Goal: Task Accomplishment & Management: Manage account settings

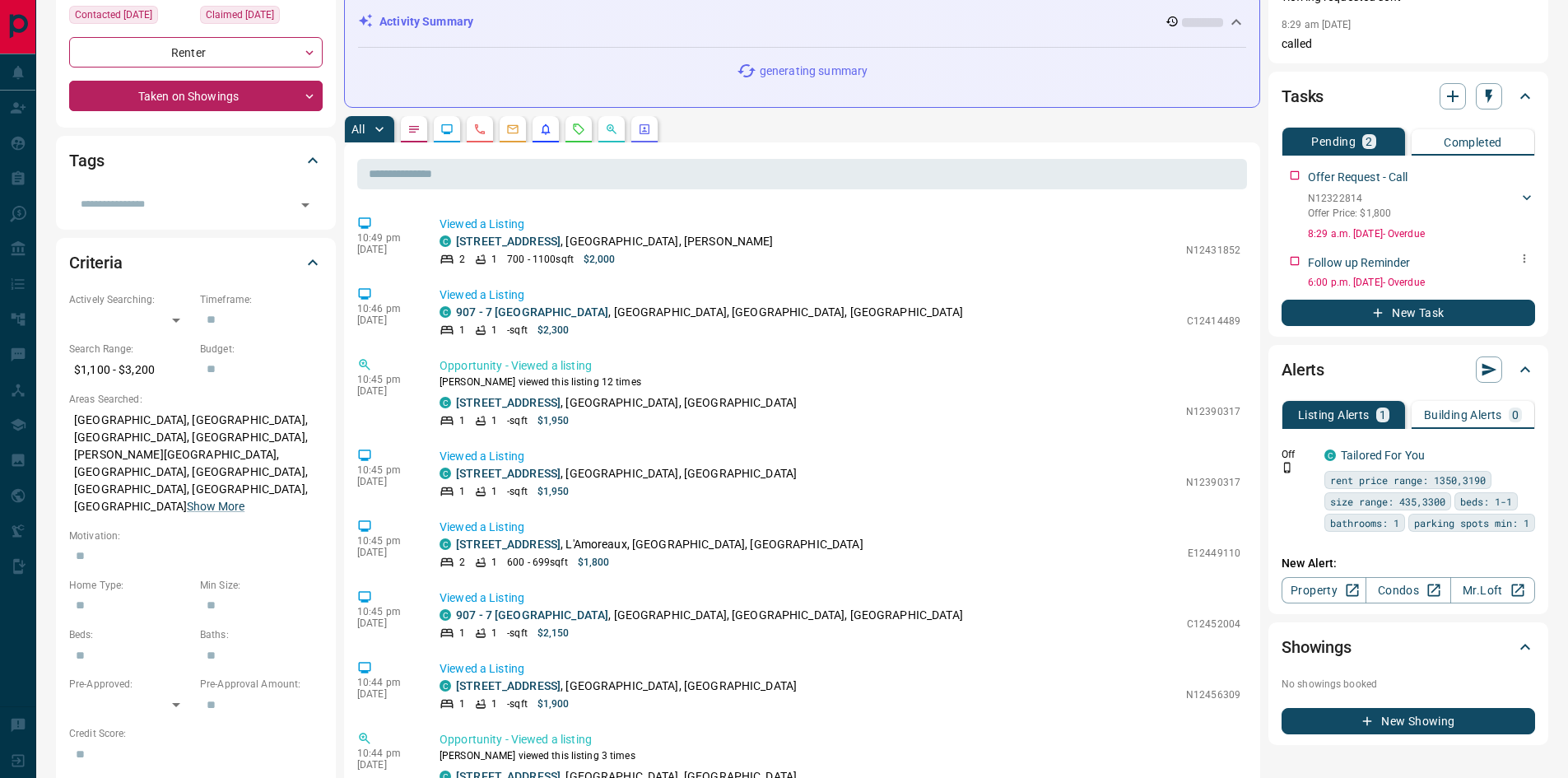
scroll to position [247, 0]
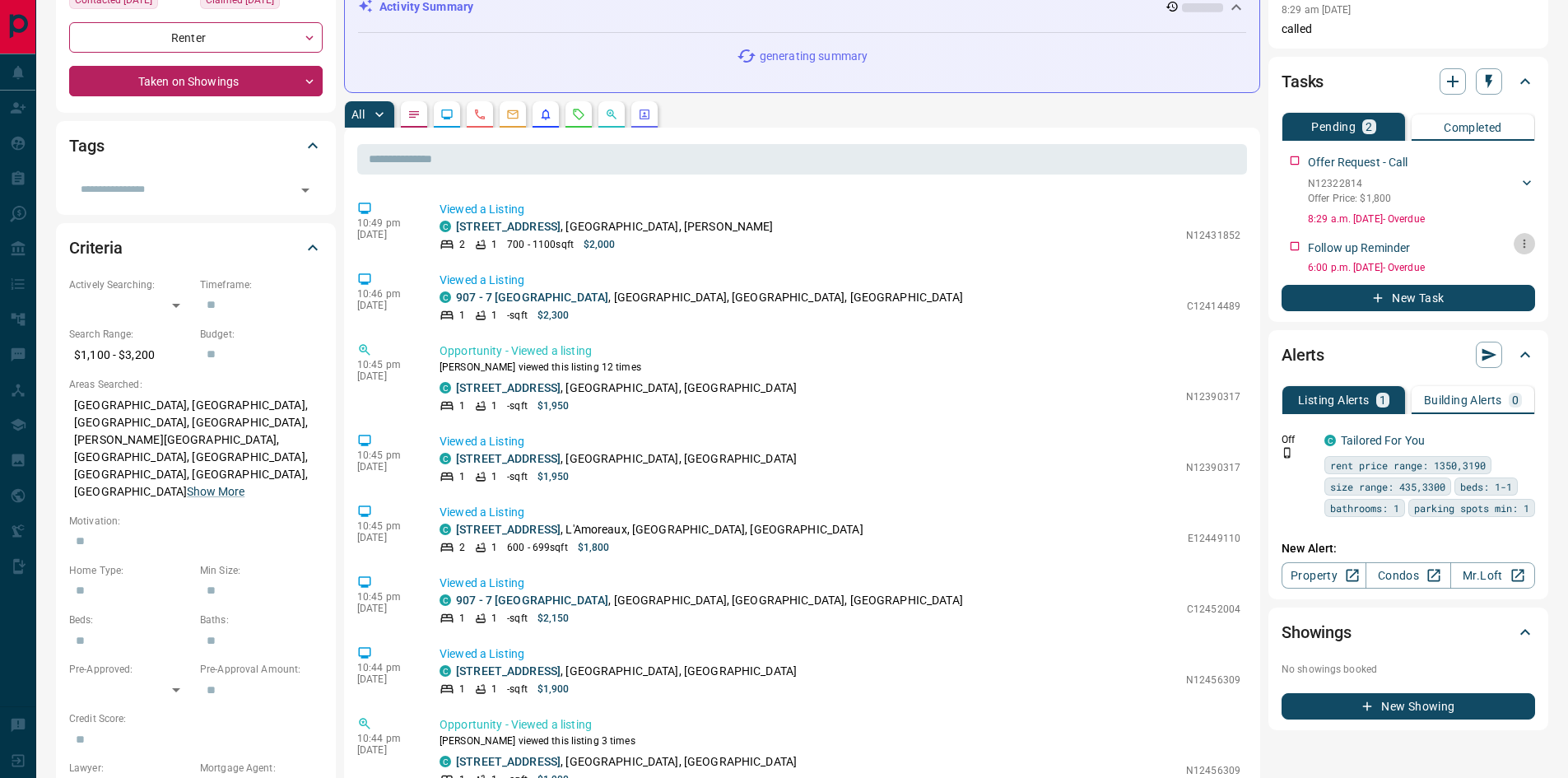
click at [1524, 244] on icon "button" at bounding box center [1525, 243] width 13 height 13
click at [1519, 272] on li "Edit" at bounding box center [1498, 275] width 73 height 25
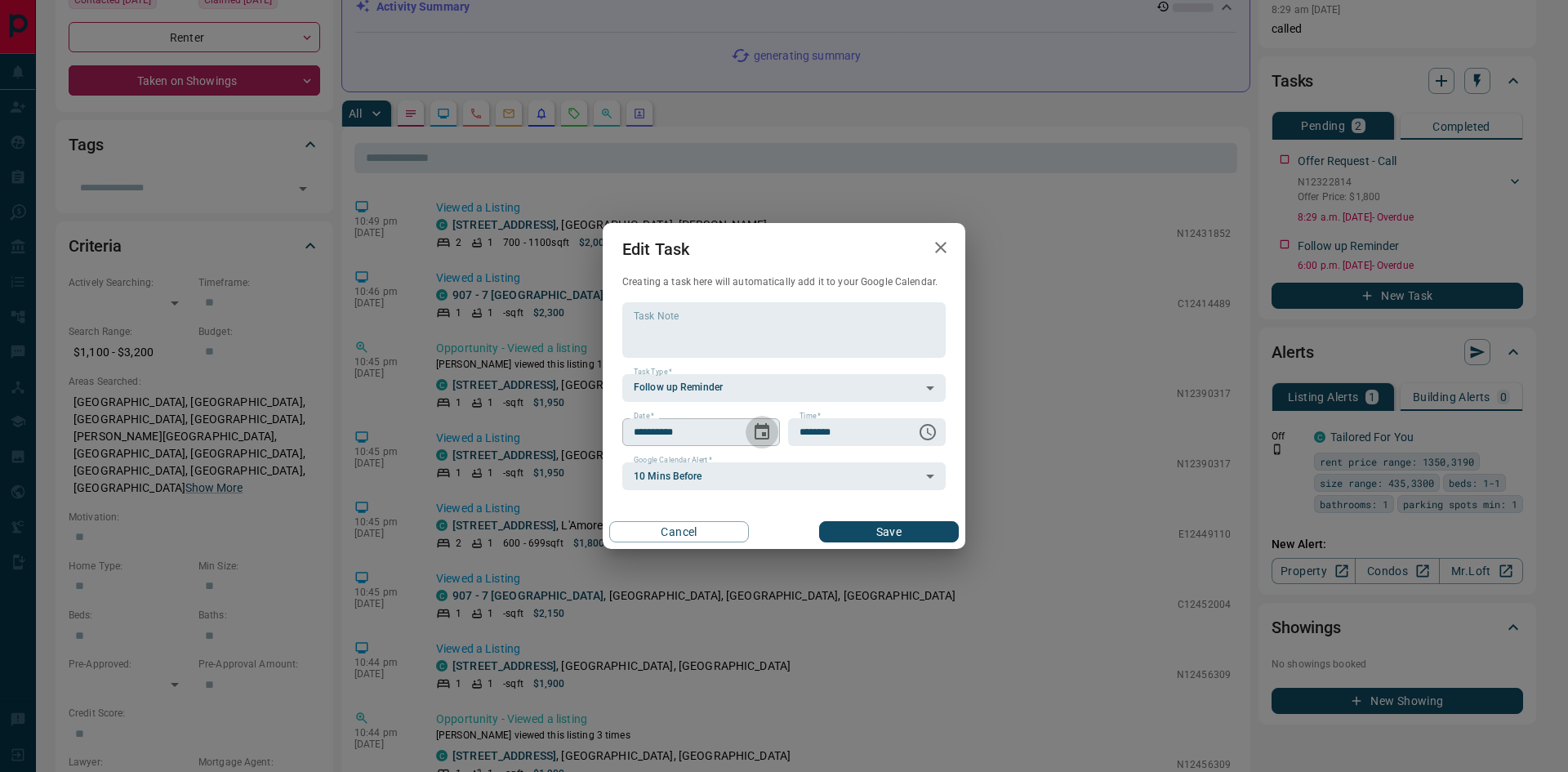
click at [765, 439] on icon "Choose date, selected date is Oct 11, 2025" at bounding box center [762, 431] width 14 height 16
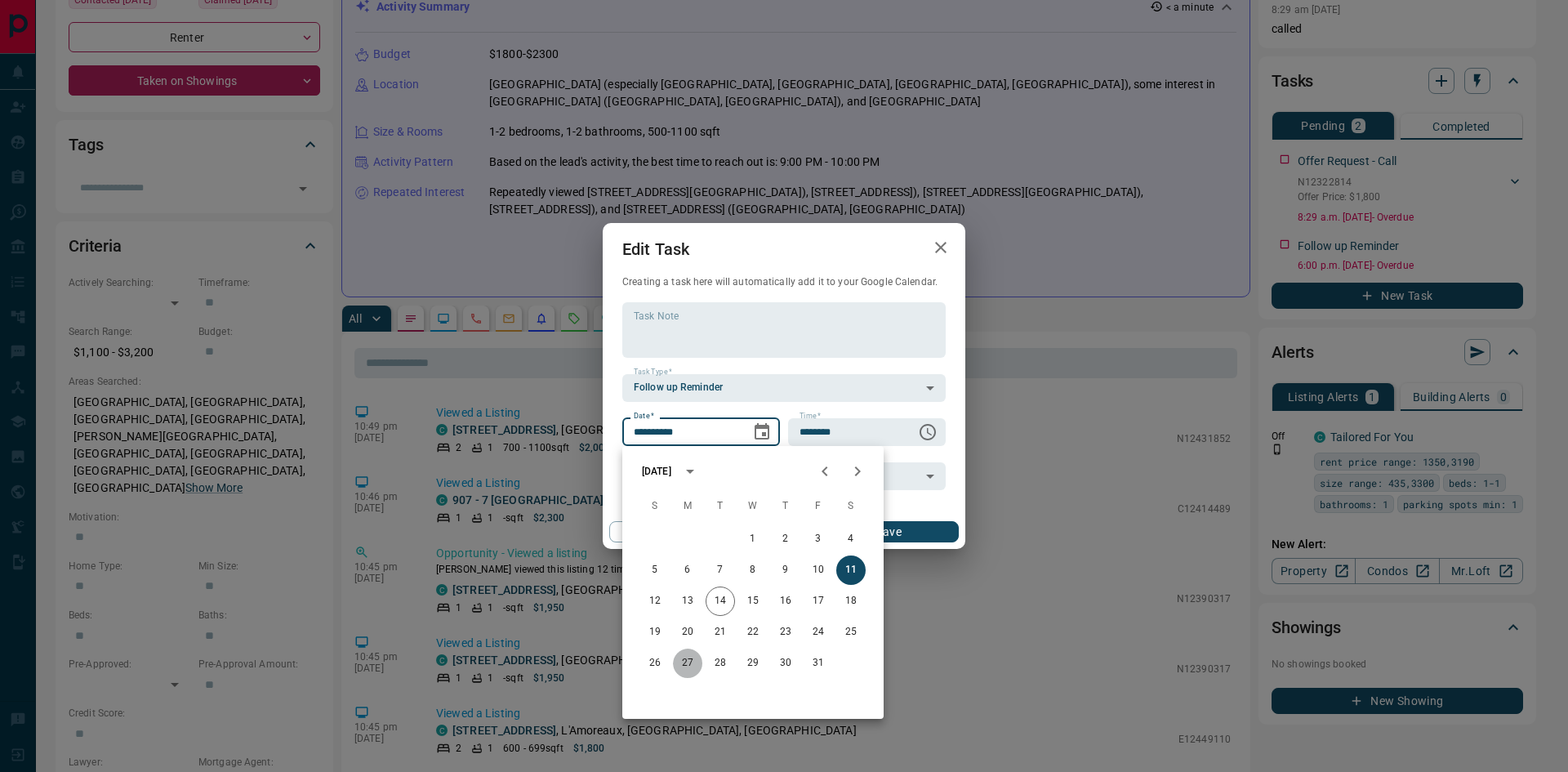
click at [691, 663] on button "27" at bounding box center [687, 663] width 29 height 29
type input "**********"
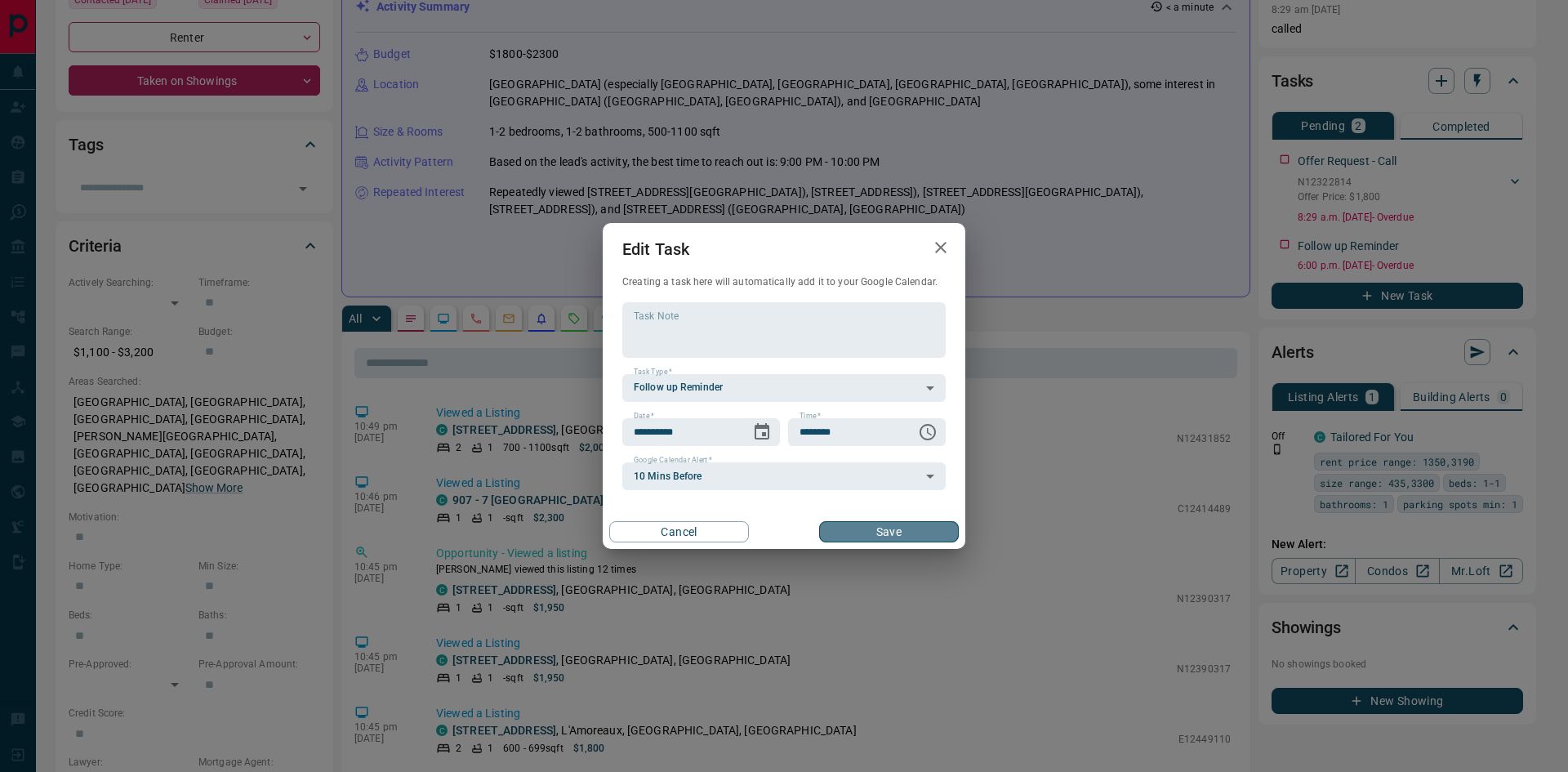
click at [897, 534] on button "Save" at bounding box center [888, 531] width 140 height 21
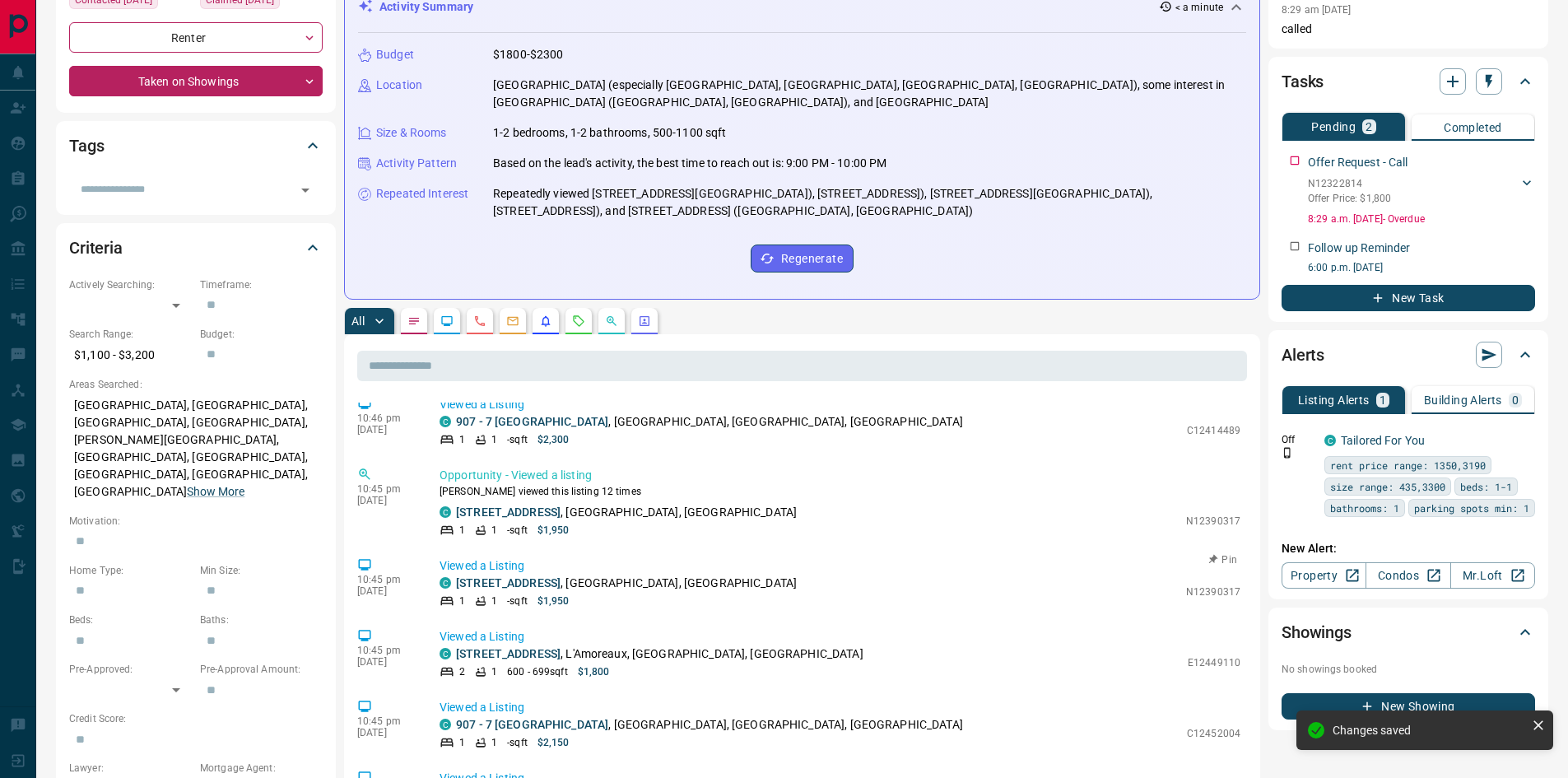
scroll to position [0, 0]
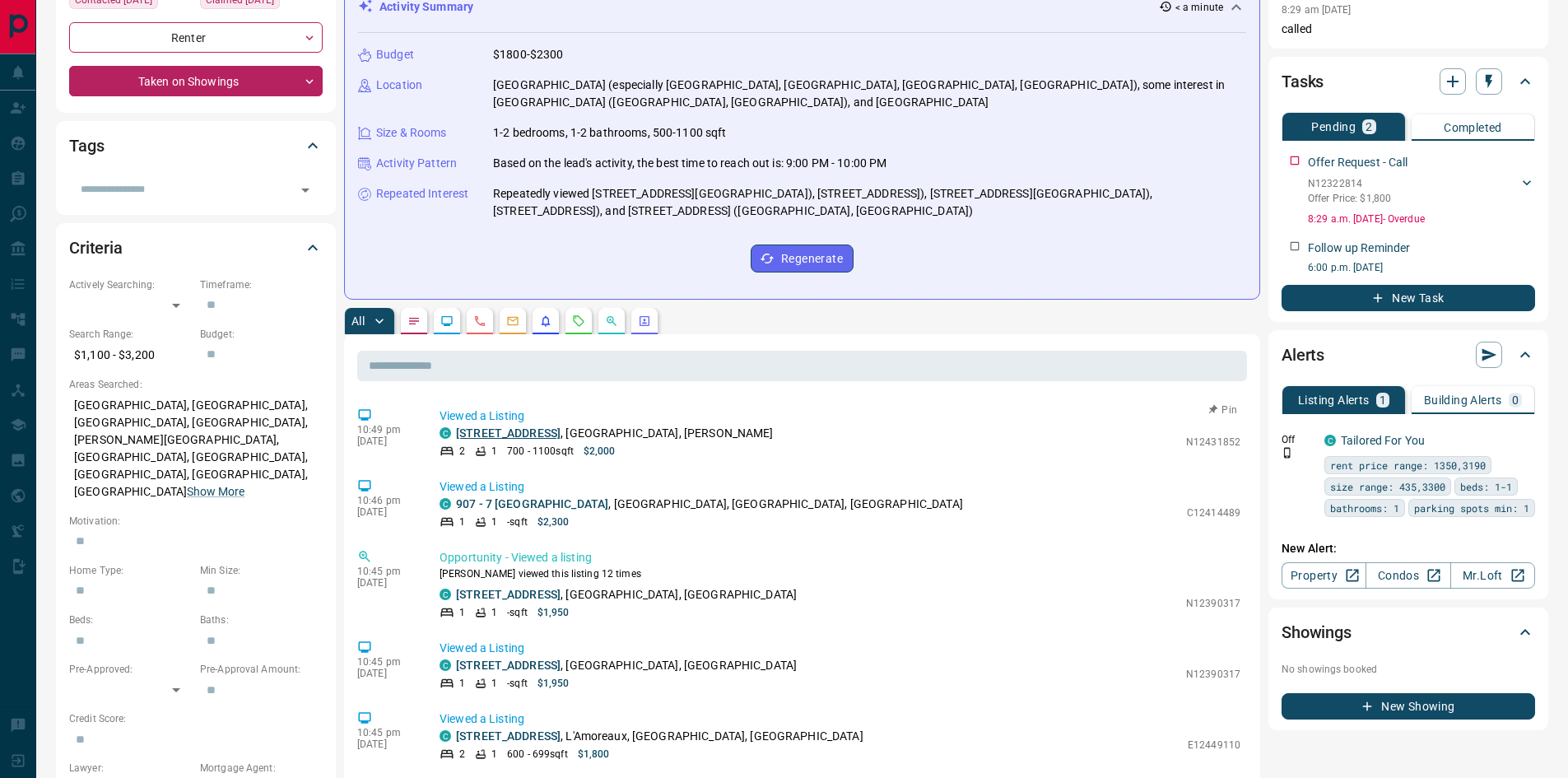
click at [502, 426] on link "[STREET_ADDRESS]" at bounding box center [508, 433] width 104 height 13
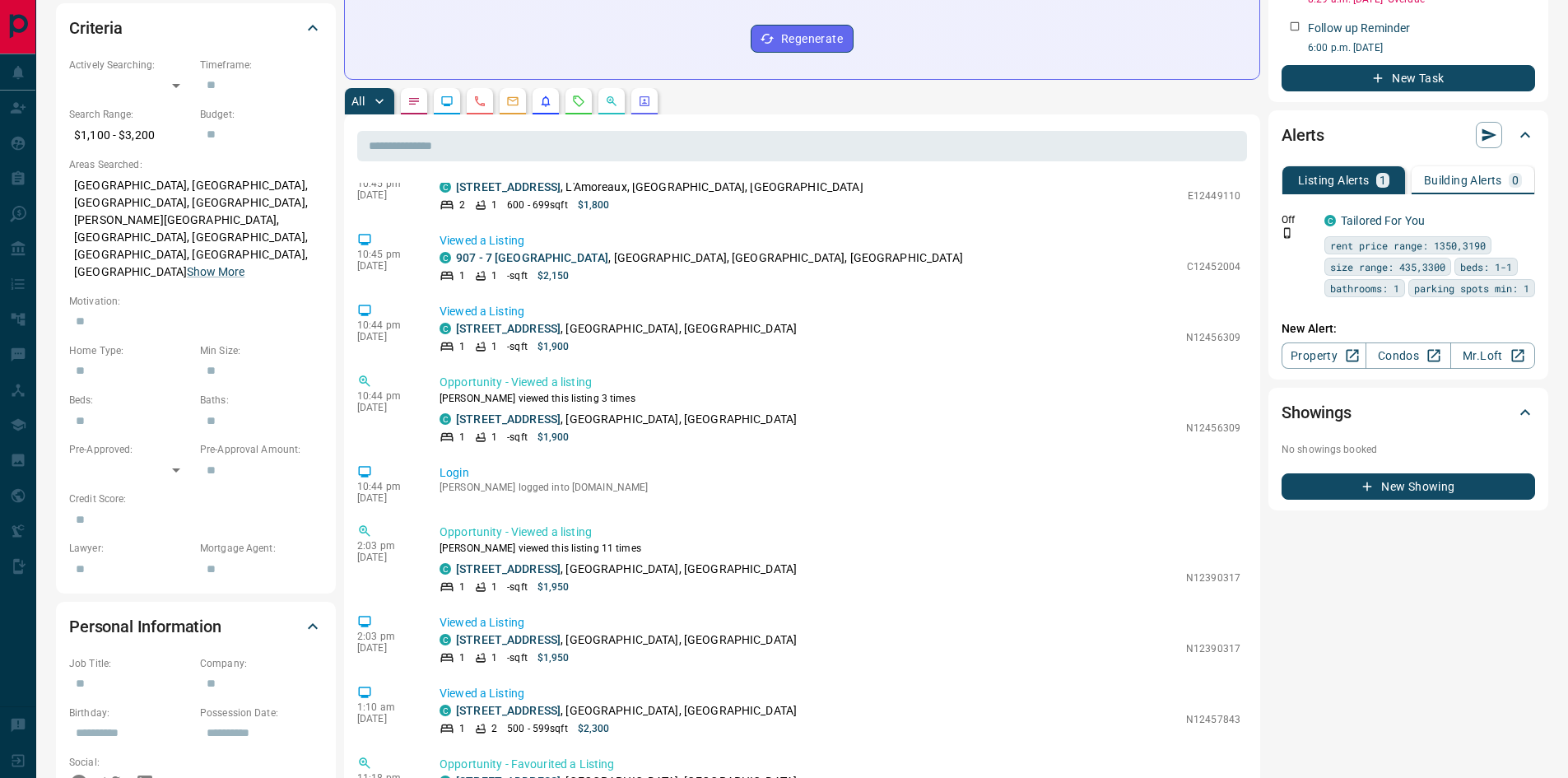
scroll to position [247, 0]
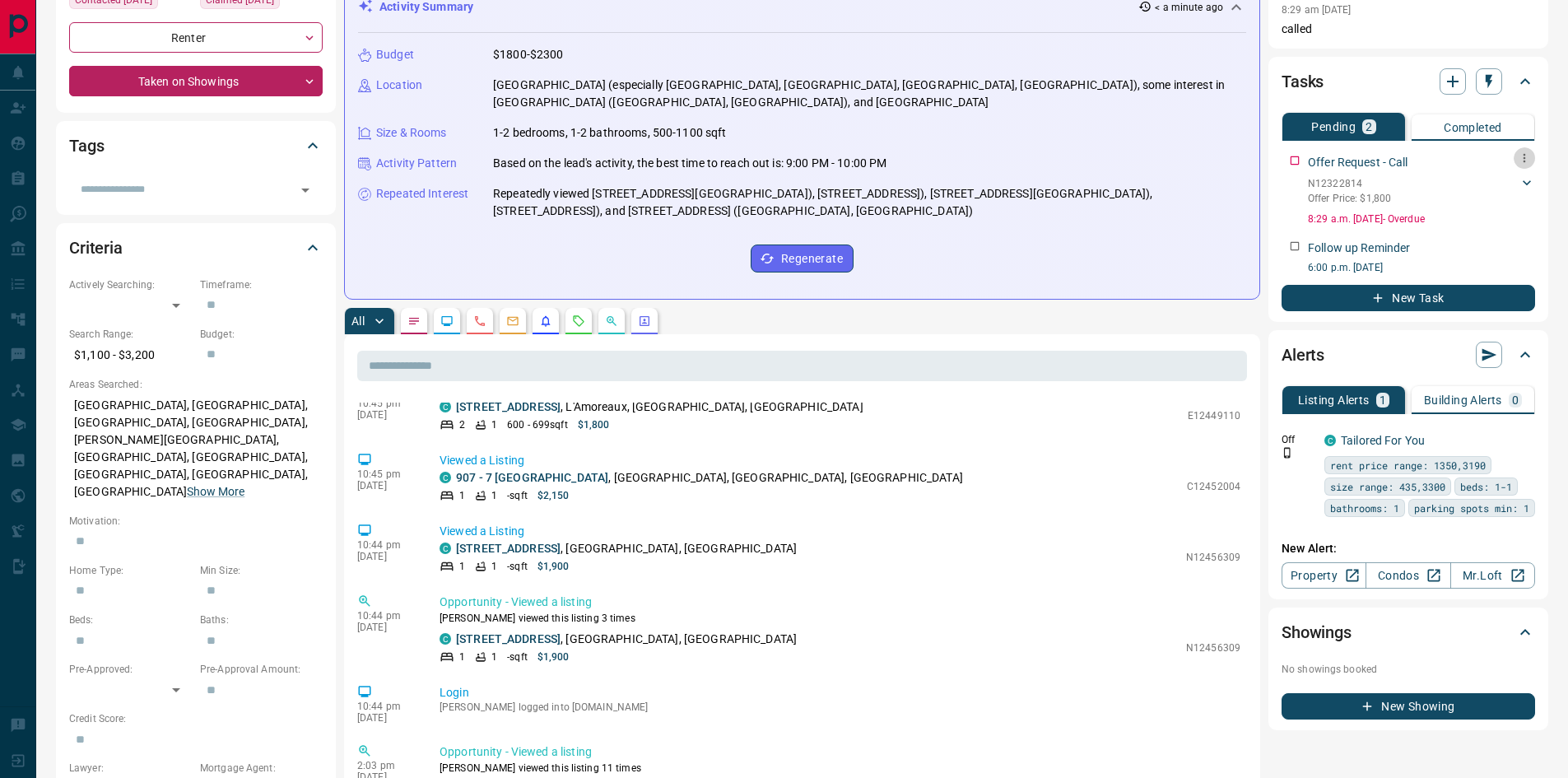
click at [1529, 154] on icon "button" at bounding box center [1525, 158] width 13 height 13
click at [1515, 208] on li "Delete" at bounding box center [1498, 214] width 73 height 25
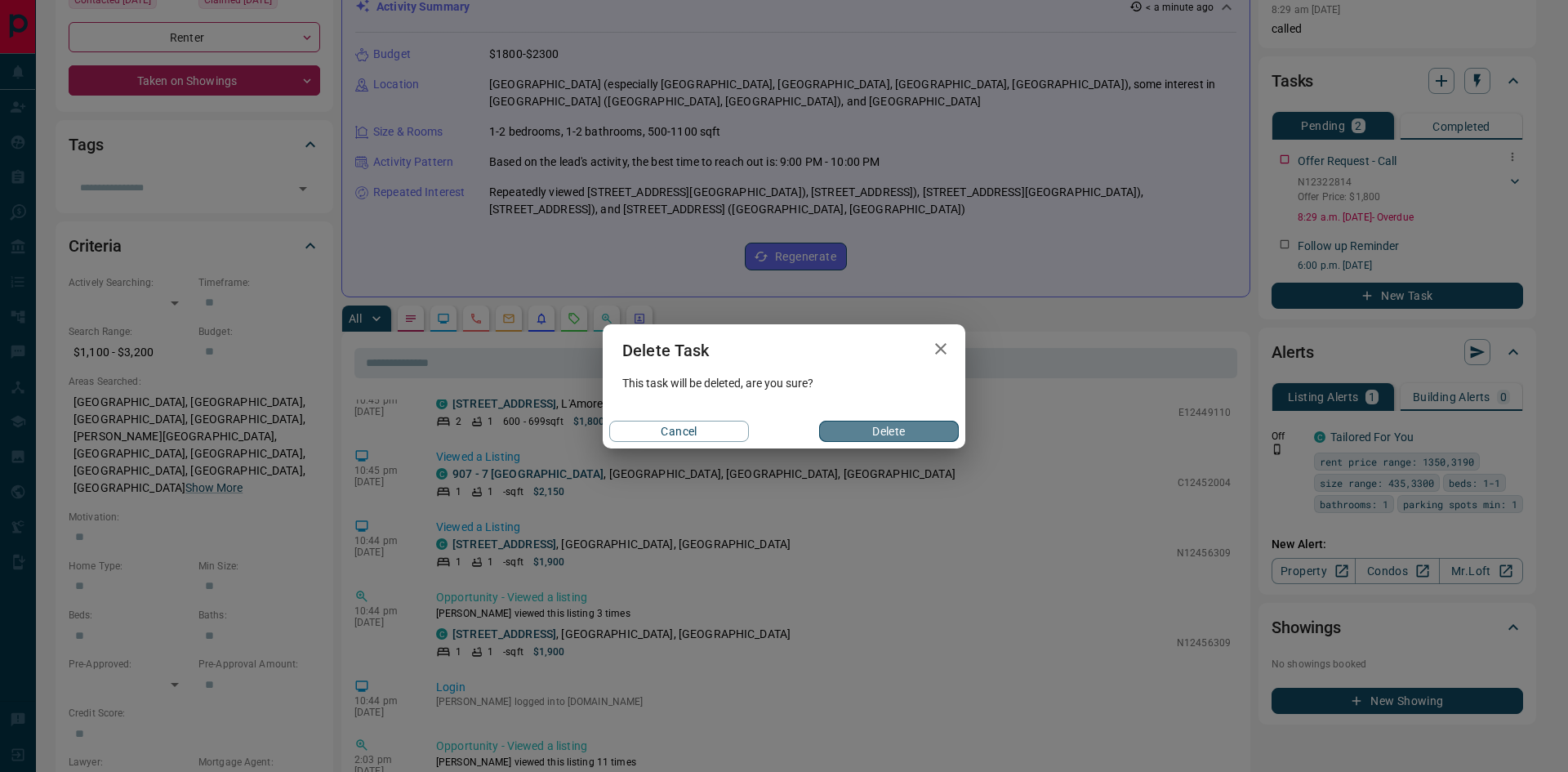
click at [872, 436] on button "Delete" at bounding box center [888, 431] width 140 height 21
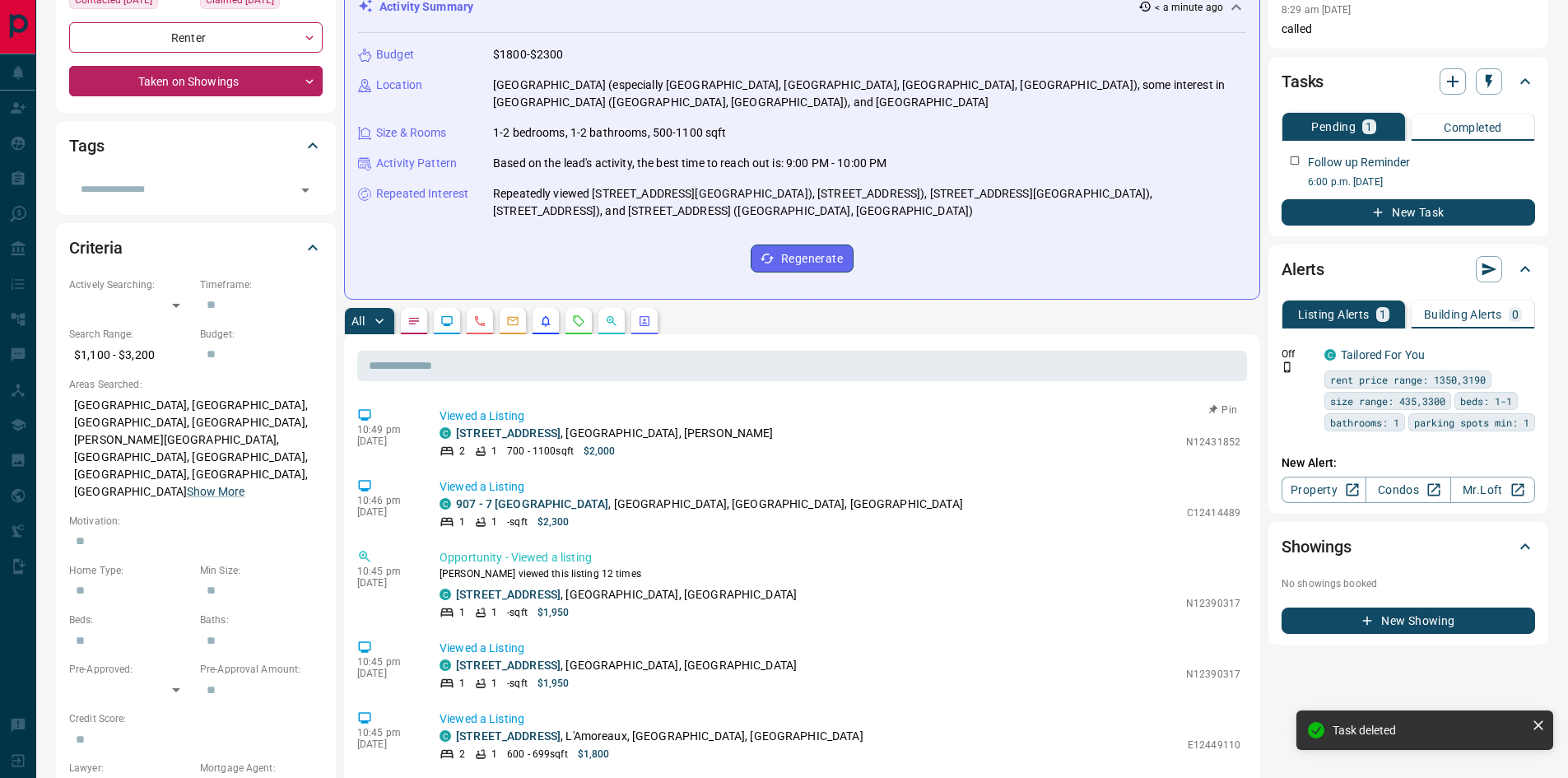
scroll to position [0, 0]
